Goal: Information Seeking & Learning: Find specific page/section

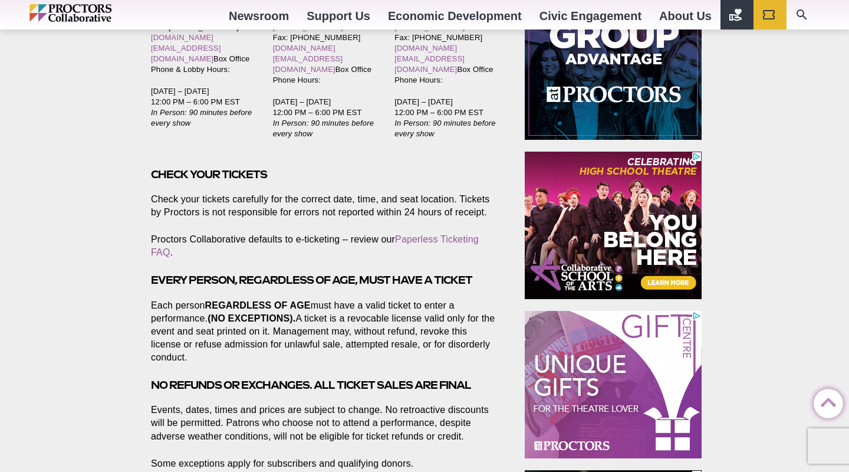
scroll to position [275, 0]
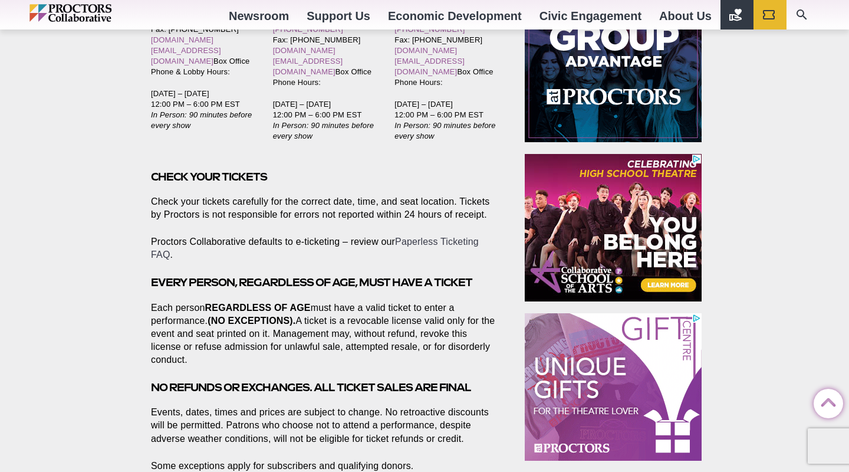
click at [437, 236] on link "Paperless Ticketing FAQ" at bounding box center [315, 247] width 328 height 23
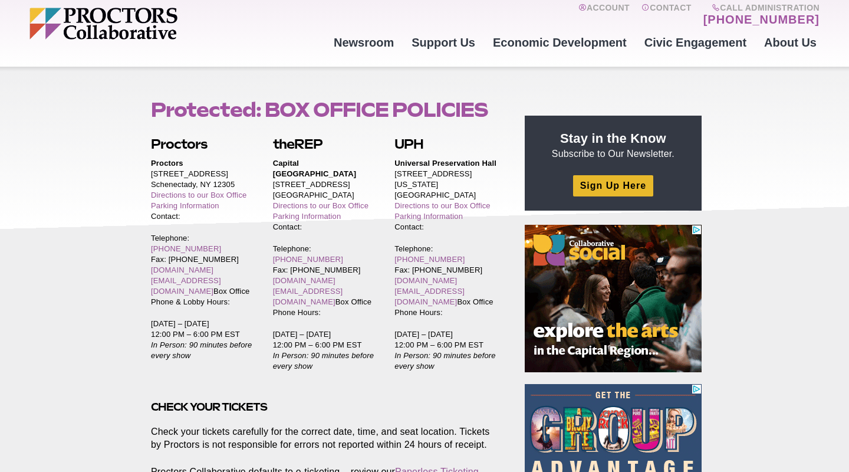
scroll to position [40, 0]
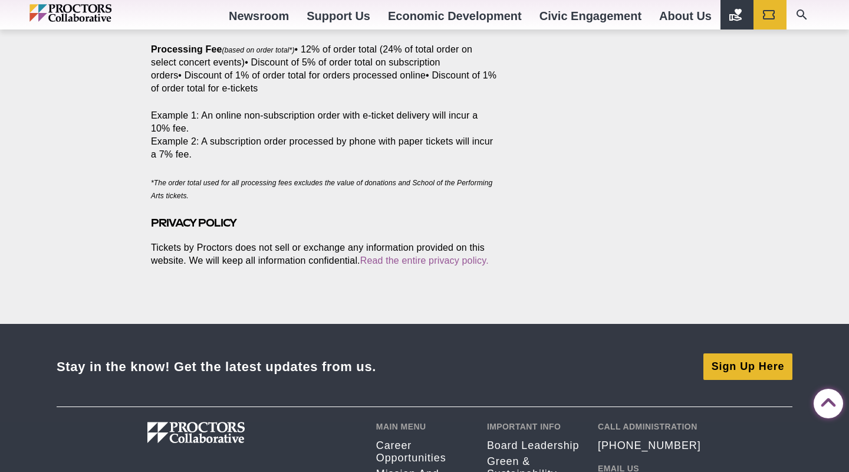
drag, startPoint x: 152, startPoint y: 115, endPoint x: 506, endPoint y: 223, distance: 369.9
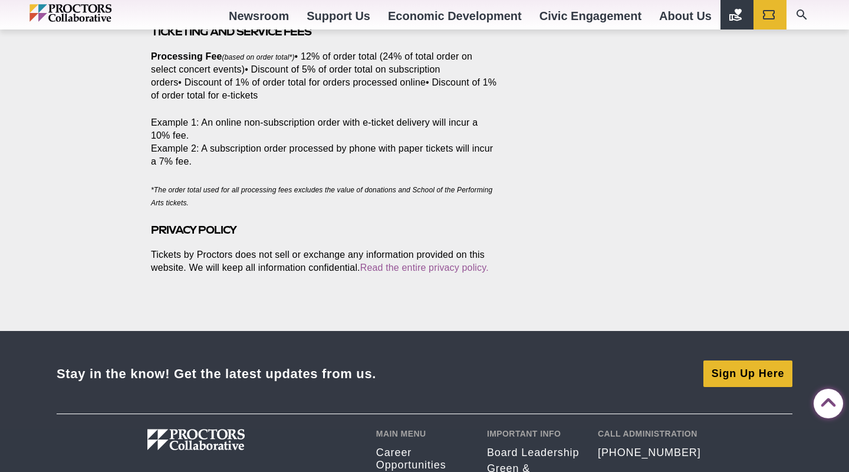
copy article "Protected: BOX OFFICE POLICIES Posted 2025-08-14 by sking Proctors Proctors 432…"
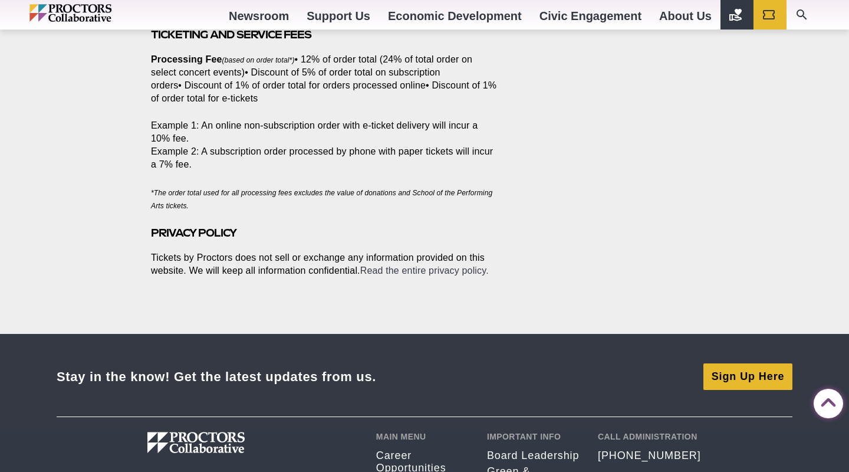
click at [435, 265] on link "Read the entire privacy policy." at bounding box center [424, 270] width 129 height 10
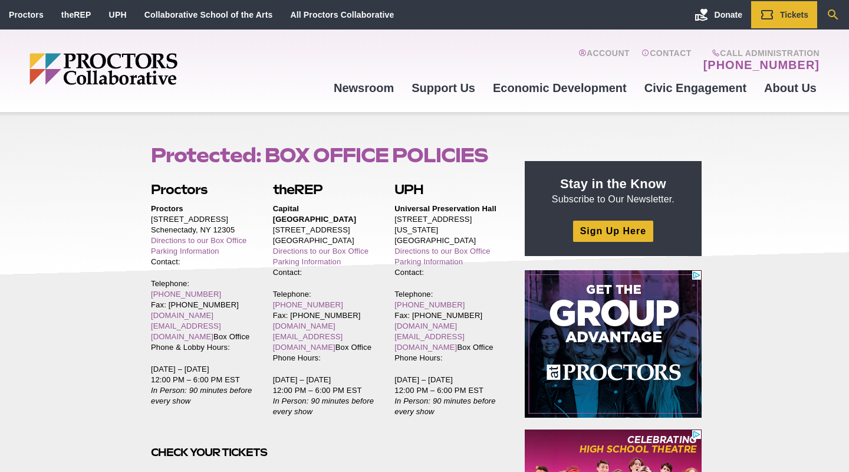
click at [837, 13] on icon "Search" at bounding box center [833, 15] width 14 height 14
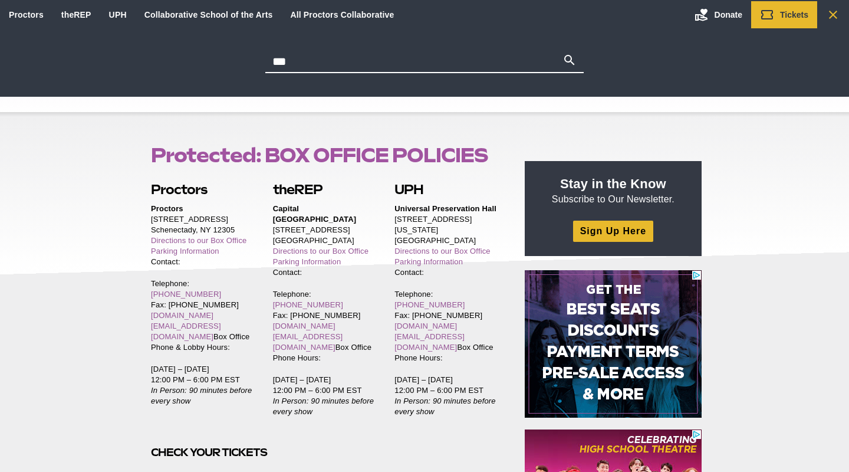
type input "***"
click at [570, 61] on button "Search" at bounding box center [570, 61] width 14 height 17
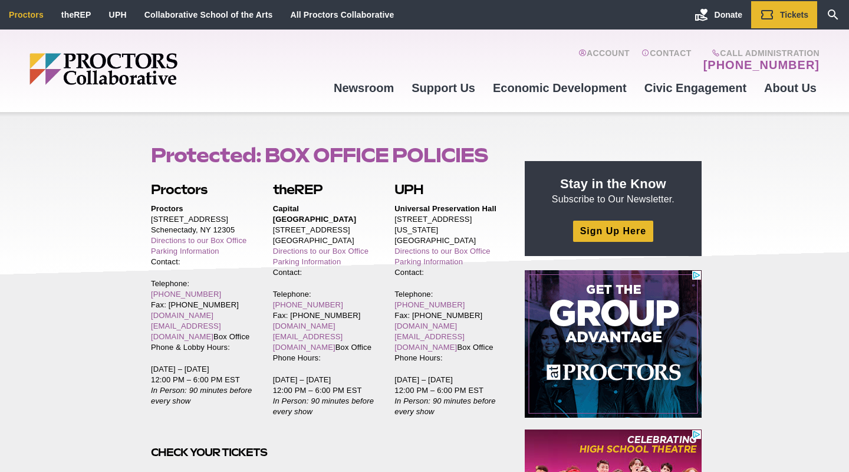
click at [21, 12] on link "Proctors" at bounding box center [26, 14] width 35 height 9
